Goal: Find specific page/section

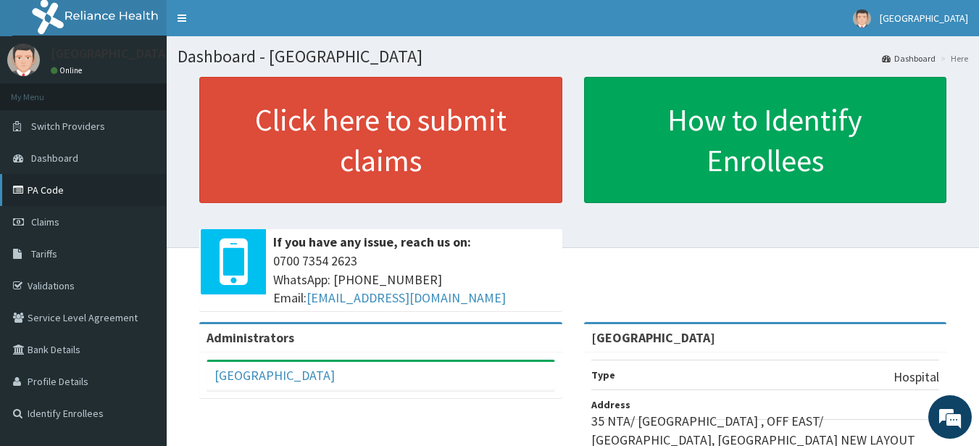
click at [70, 194] on link "PA Code" at bounding box center [83, 190] width 167 height 32
click at [98, 186] on link "PA Code" at bounding box center [83, 190] width 167 height 32
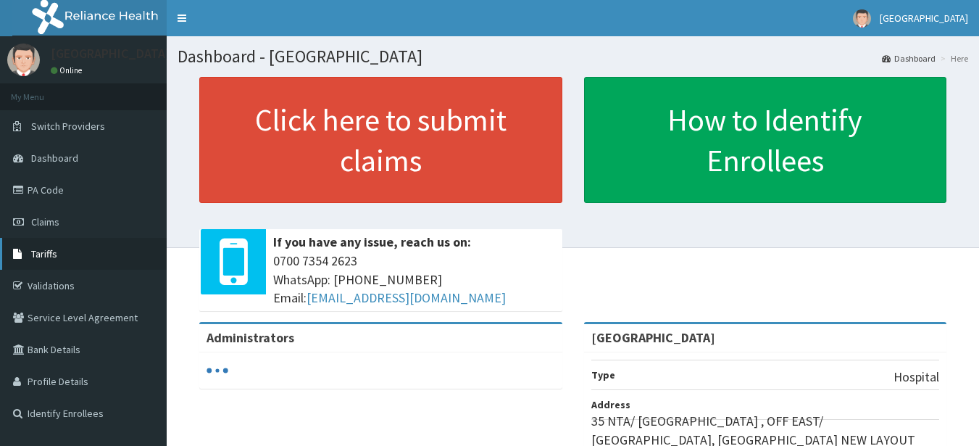
click at [83, 251] on link "Tariffs" at bounding box center [83, 254] width 167 height 32
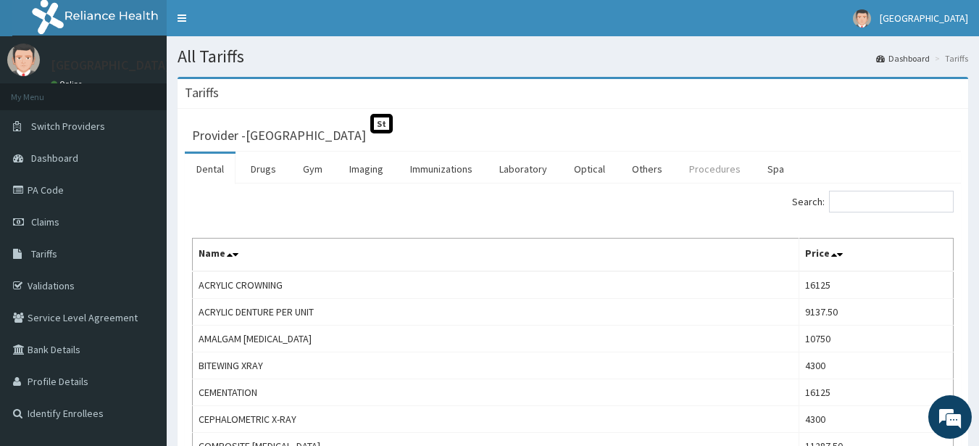
click at [696, 175] on link "Procedures" at bounding box center [715, 169] width 75 height 30
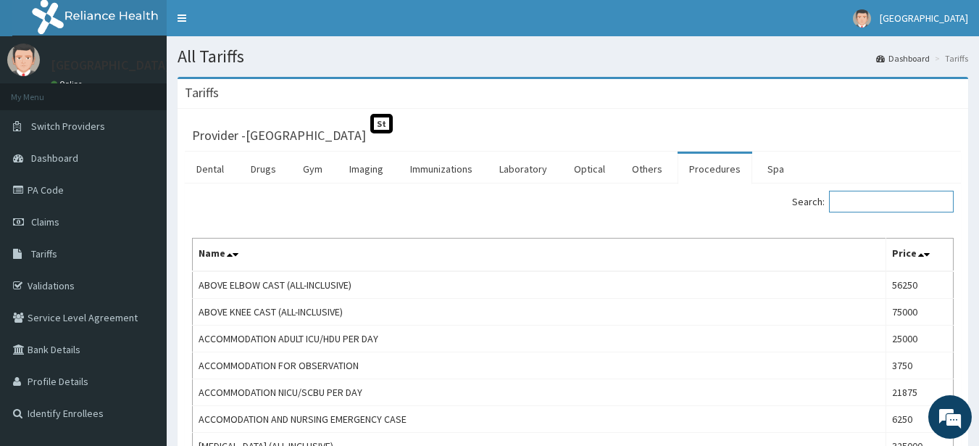
click at [881, 204] on input "Search:" at bounding box center [891, 202] width 125 height 22
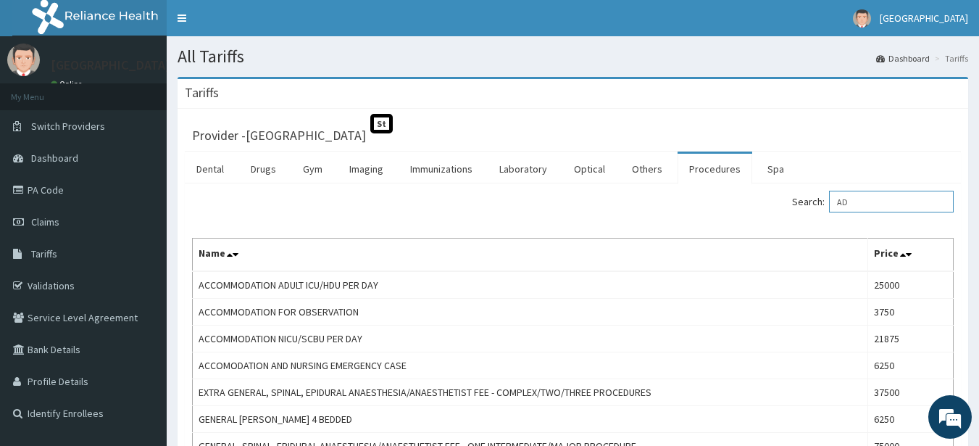
type input "A"
